Goal: Navigation & Orientation: Find specific page/section

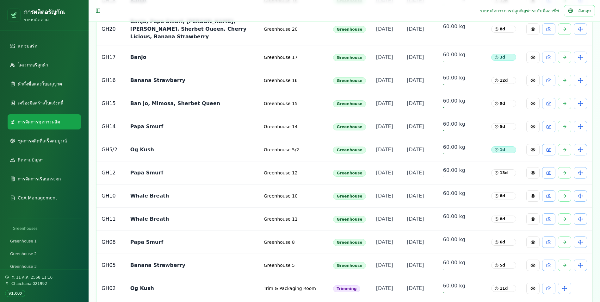
scroll to position [348, 0]
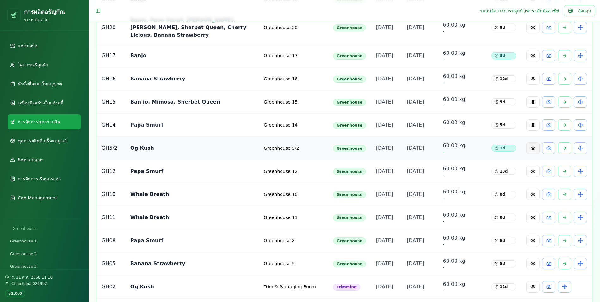
click at [532, 154] on button at bounding box center [532, 147] width 13 height 11
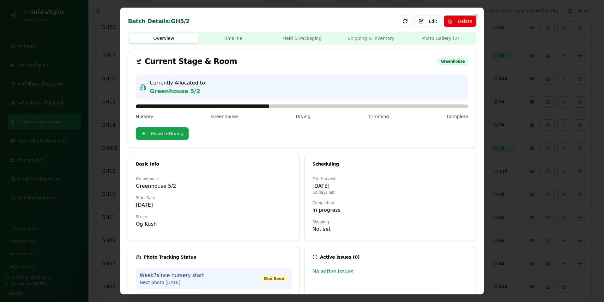
click at [435, 36] on body "การผลิตอรัญกัณ ระบบติดตาม แดชบอร์ด ไดเรกทอรีลูกค้า คำสั่งซื้อและใบอนุญาต เครื่อ…" at bounding box center [300, 148] width 600 height 992
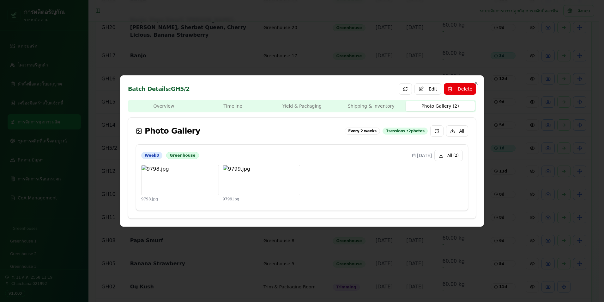
click at [372, 130] on div "Every 2 weeks" at bounding box center [362, 130] width 35 height 7
click at [477, 82] on icon "button" at bounding box center [476, 83] width 5 height 5
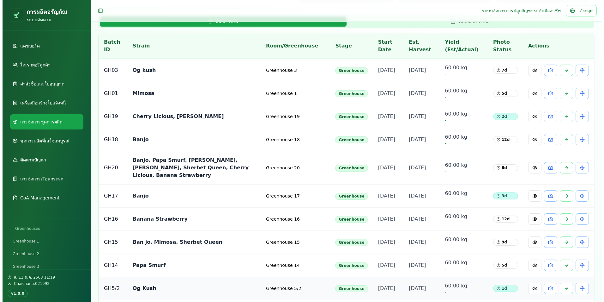
scroll to position [190, 0]
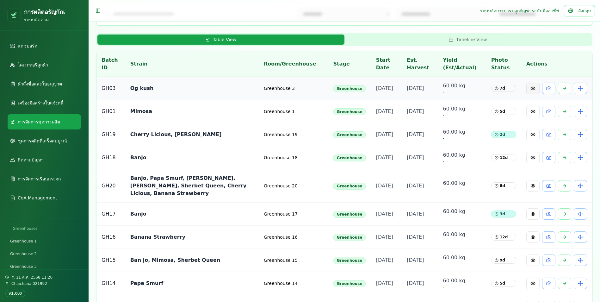
click at [530, 89] on button at bounding box center [532, 87] width 13 height 11
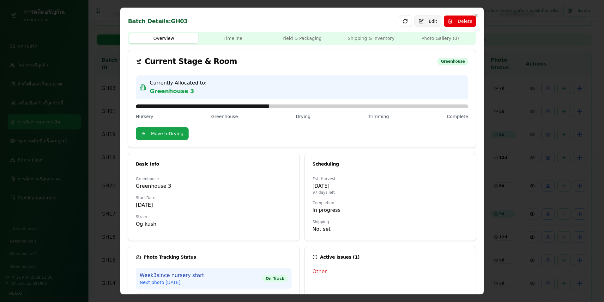
click at [426, 20] on button "Edit" at bounding box center [428, 20] width 27 height 11
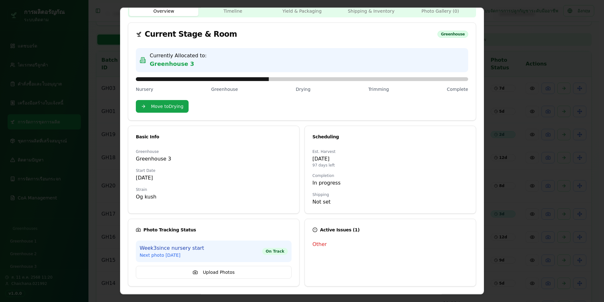
drag, startPoint x: 165, startPoint y: 180, endPoint x: 151, endPoint y: 178, distance: 14.0
click at [151, 178] on p "[DATE]" at bounding box center [214, 178] width 156 height 8
drag, startPoint x: 151, startPoint y: 178, endPoint x: 168, endPoint y: 179, distance: 17.1
click at [168, 179] on p "[DATE]" at bounding box center [214, 178] width 156 height 8
click at [314, 202] on p "Not set" at bounding box center [391, 202] width 156 height 8
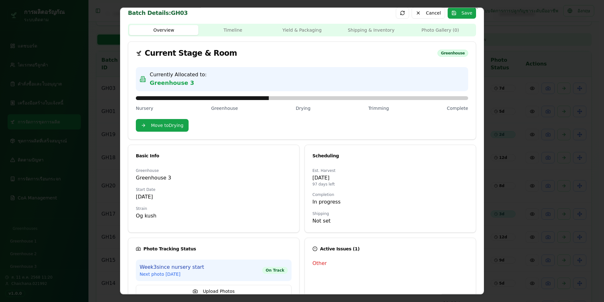
scroll to position [0, 0]
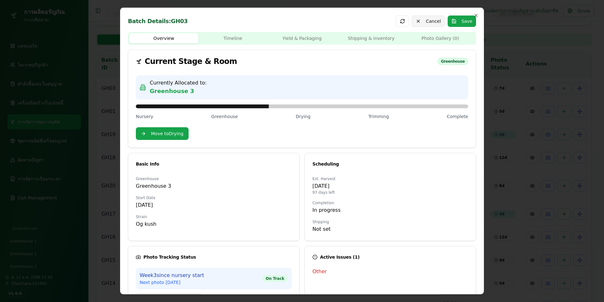
click at [420, 23] on button "Cancel" at bounding box center [428, 20] width 33 height 11
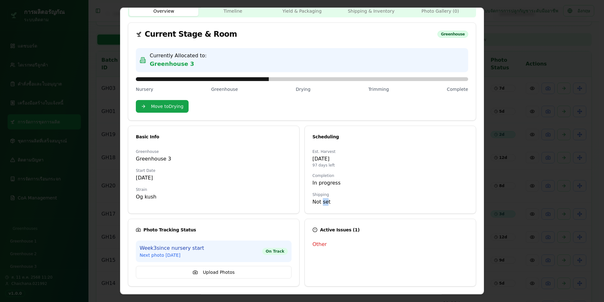
drag, startPoint x: 325, startPoint y: 203, endPoint x: 321, endPoint y: 202, distance: 4.4
click at [321, 202] on p "Not set" at bounding box center [391, 202] width 156 height 8
drag, startPoint x: 321, startPoint y: 202, endPoint x: 337, endPoint y: 203, distance: 15.8
click at [337, 203] on p "Not set" at bounding box center [391, 202] width 156 height 8
click at [335, 203] on p "Not set" at bounding box center [391, 202] width 156 height 8
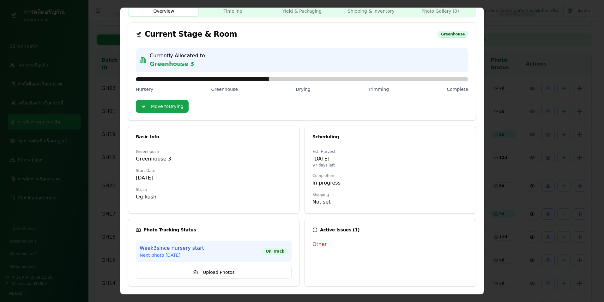
click at [334, 203] on p "Not set" at bounding box center [391, 202] width 156 height 8
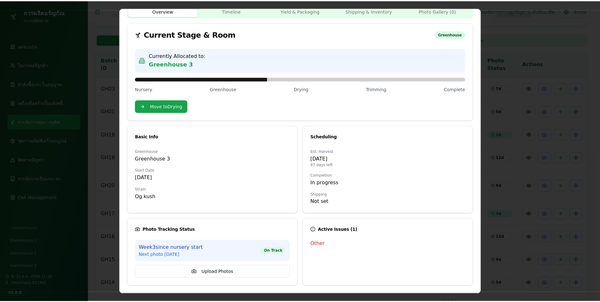
scroll to position [0, 0]
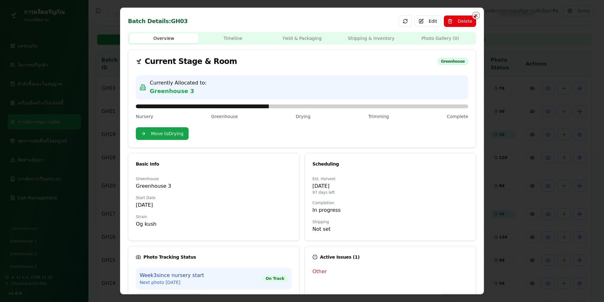
click at [474, 15] on icon "button" at bounding box center [476, 15] width 5 height 5
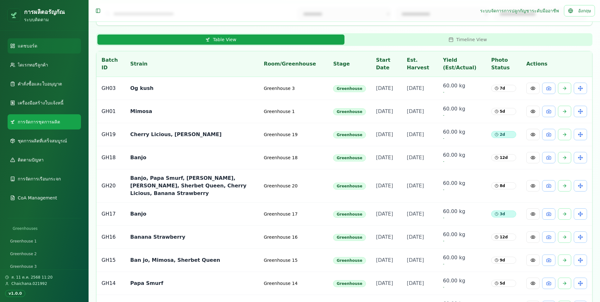
click at [48, 48] on link "แดชบอร์ด" at bounding box center [44, 45] width 73 height 15
select select "**"
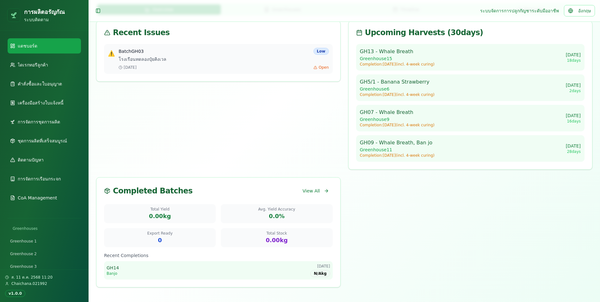
scroll to position [237, 0]
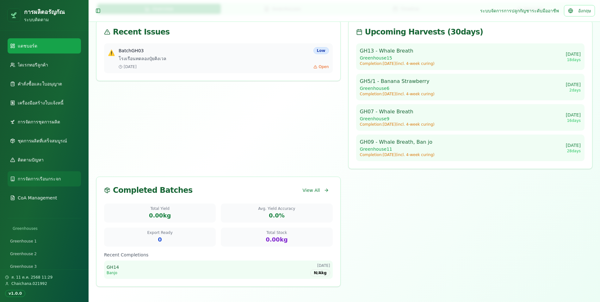
click at [51, 182] on link "การจัดการเรือนกระจก" at bounding box center [44, 178] width 73 height 15
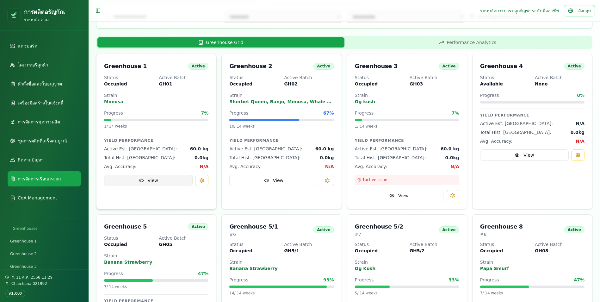
scroll to position [79, 0]
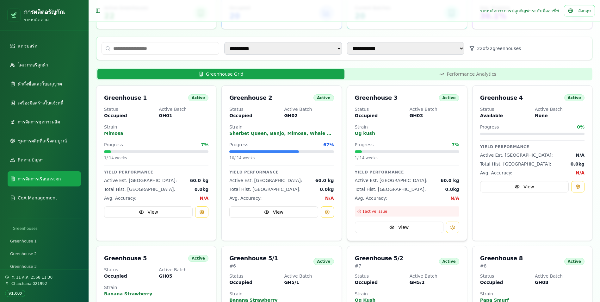
click at [386, 210] on div "1 active issue" at bounding box center [407, 211] width 104 height 10
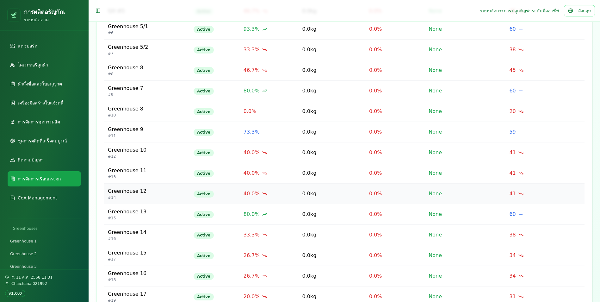
scroll to position [379, 0]
click at [327, 237] on td "0.0 kg" at bounding box center [331, 234] width 67 height 21
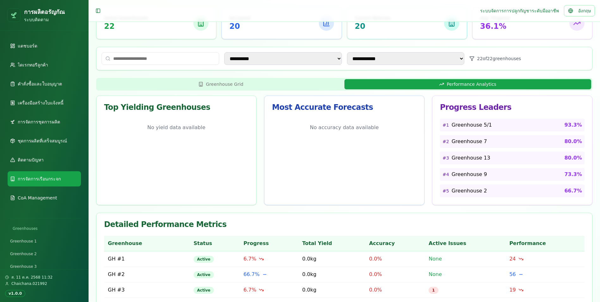
scroll to position [32, 0]
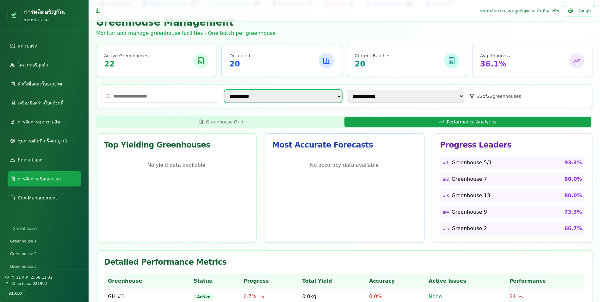
click at [338, 96] on select "**********" at bounding box center [283, 96] width 118 height 13
click at [224, 90] on select "**********" at bounding box center [283, 96] width 118 height 13
click at [297, 98] on select "**********" at bounding box center [283, 96] width 118 height 13
select select "***"
click at [224, 90] on select "**********" at bounding box center [283, 96] width 118 height 13
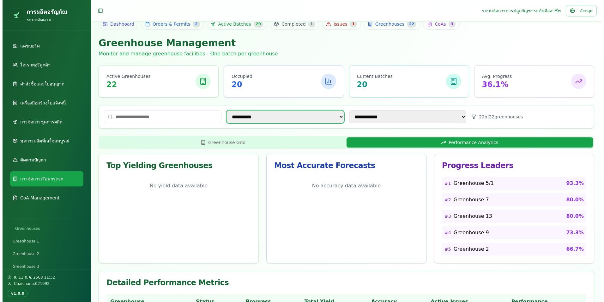
scroll to position [0, 0]
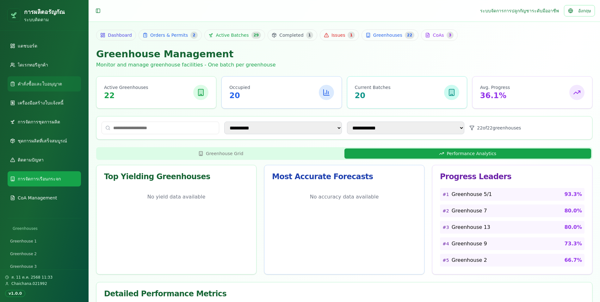
click at [60, 88] on link "คำสั่งซื้อและใบอนุญาต" at bounding box center [44, 83] width 73 height 15
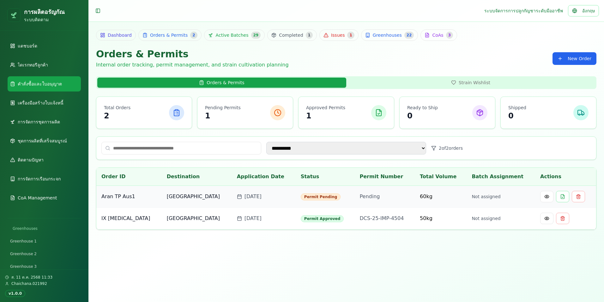
click at [189, 198] on p "[GEOGRAPHIC_DATA]" at bounding box center [197, 196] width 60 height 8
click at [540, 198] on button at bounding box center [546, 196] width 13 height 11
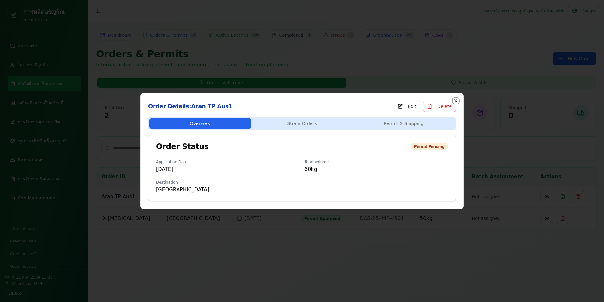
click at [457, 100] on icon "button" at bounding box center [456, 100] width 3 height 3
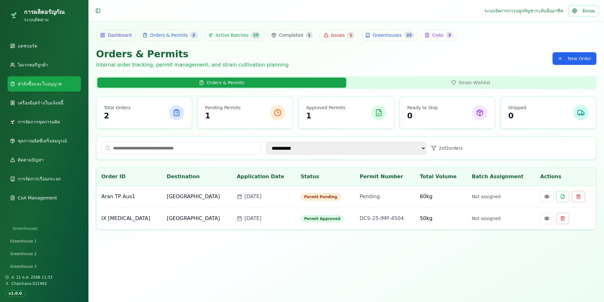
click at [369, 265] on main "**********" at bounding box center [346, 151] width 516 height 302
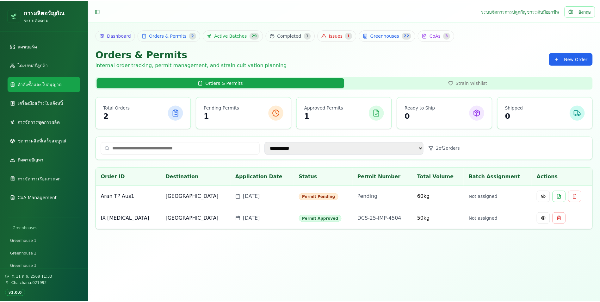
scroll to position [32, 0]
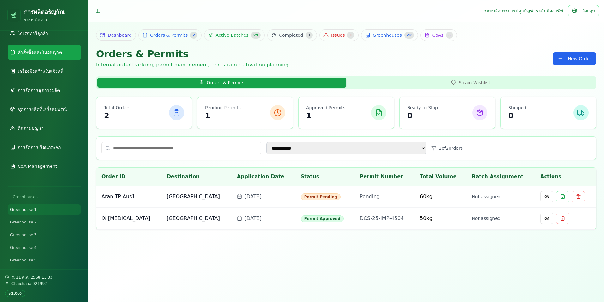
click at [31, 211] on span "Greenhouse 1" at bounding box center [23, 209] width 27 height 5
